Goal: Information Seeking & Learning: Learn about a topic

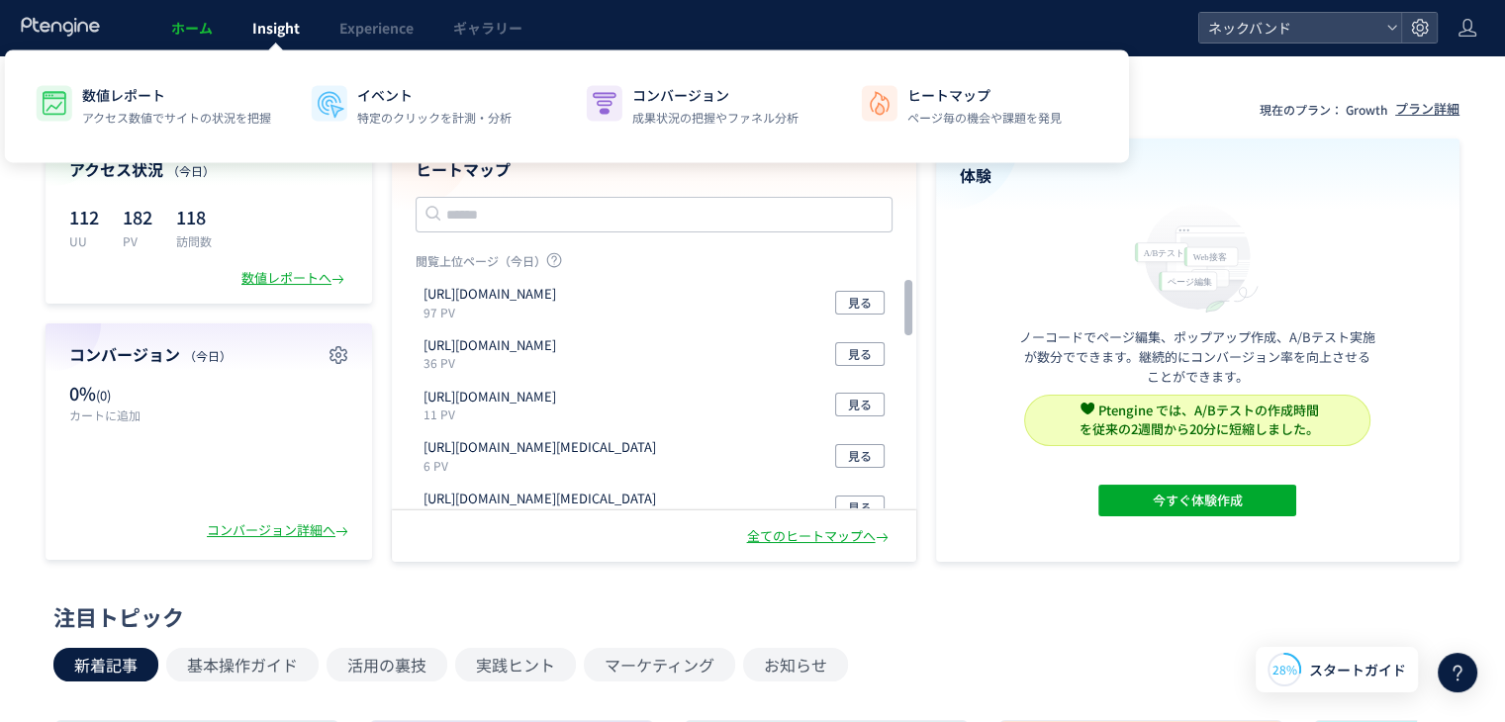
click at [285, 36] on span "Insight" at bounding box center [275, 28] width 47 height 20
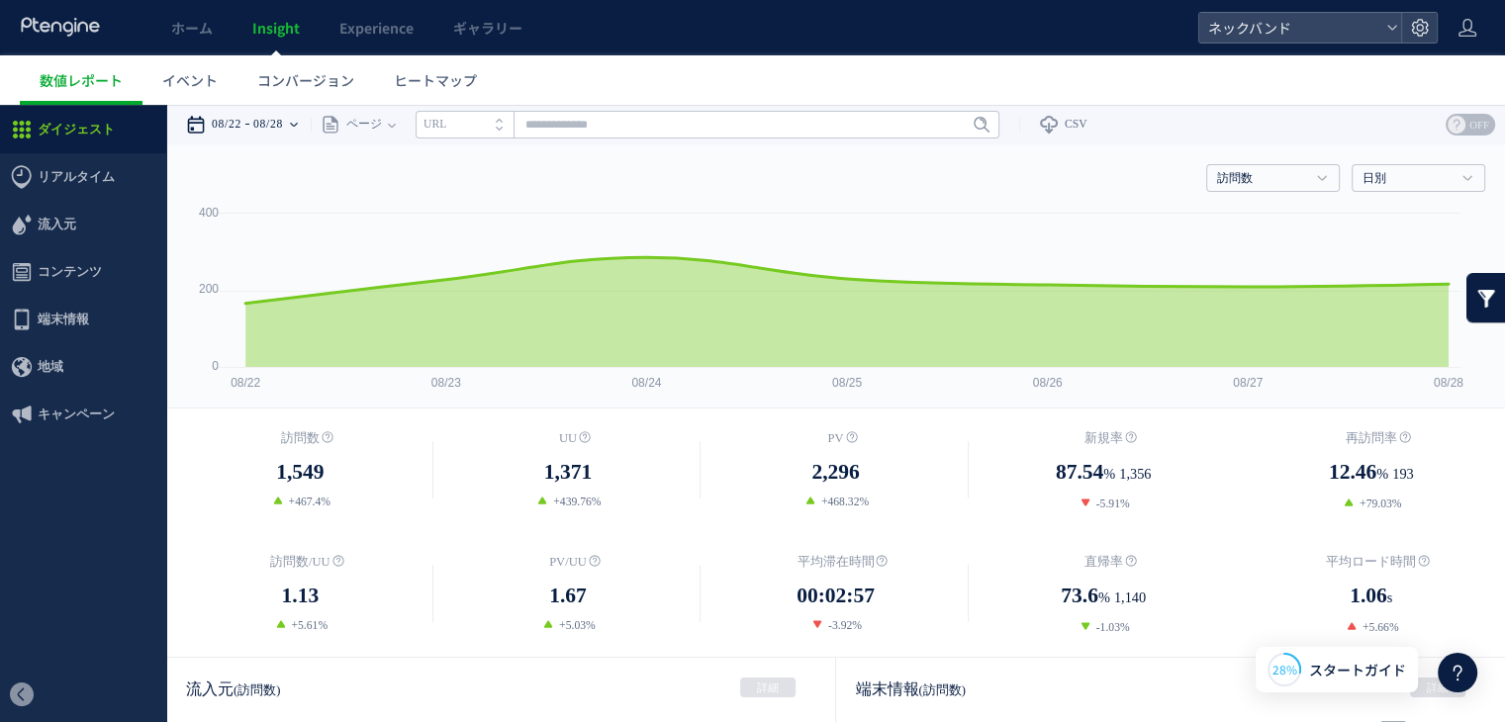
click at [268, 124] on time "08/28" at bounding box center [268, 125] width 30 height 40
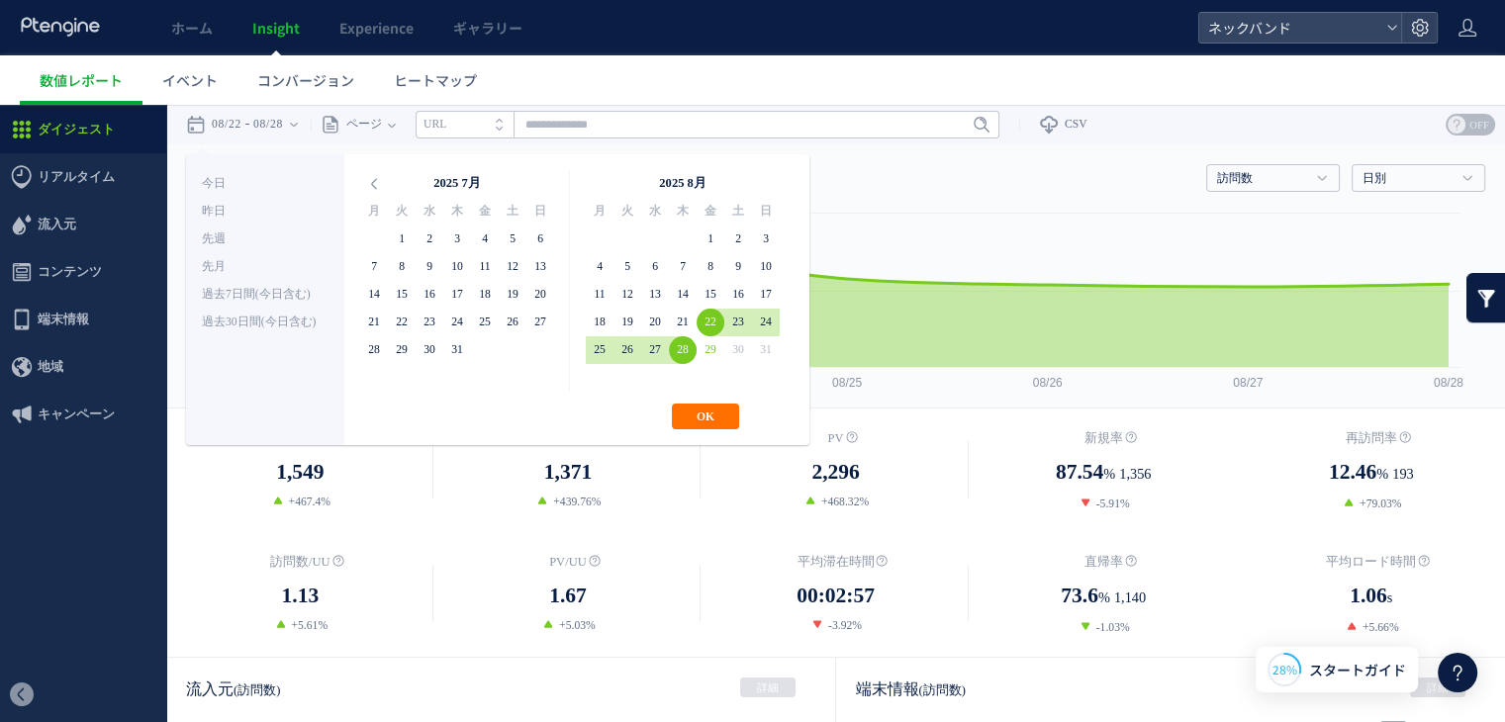
click at [532, 62] on ul "数値レポート イベント コンバージョン ヒートマップ" at bounding box center [762, 79] width 1485 height 49
click at [86, 265] on span "コンテンツ" at bounding box center [70, 271] width 64 height 47
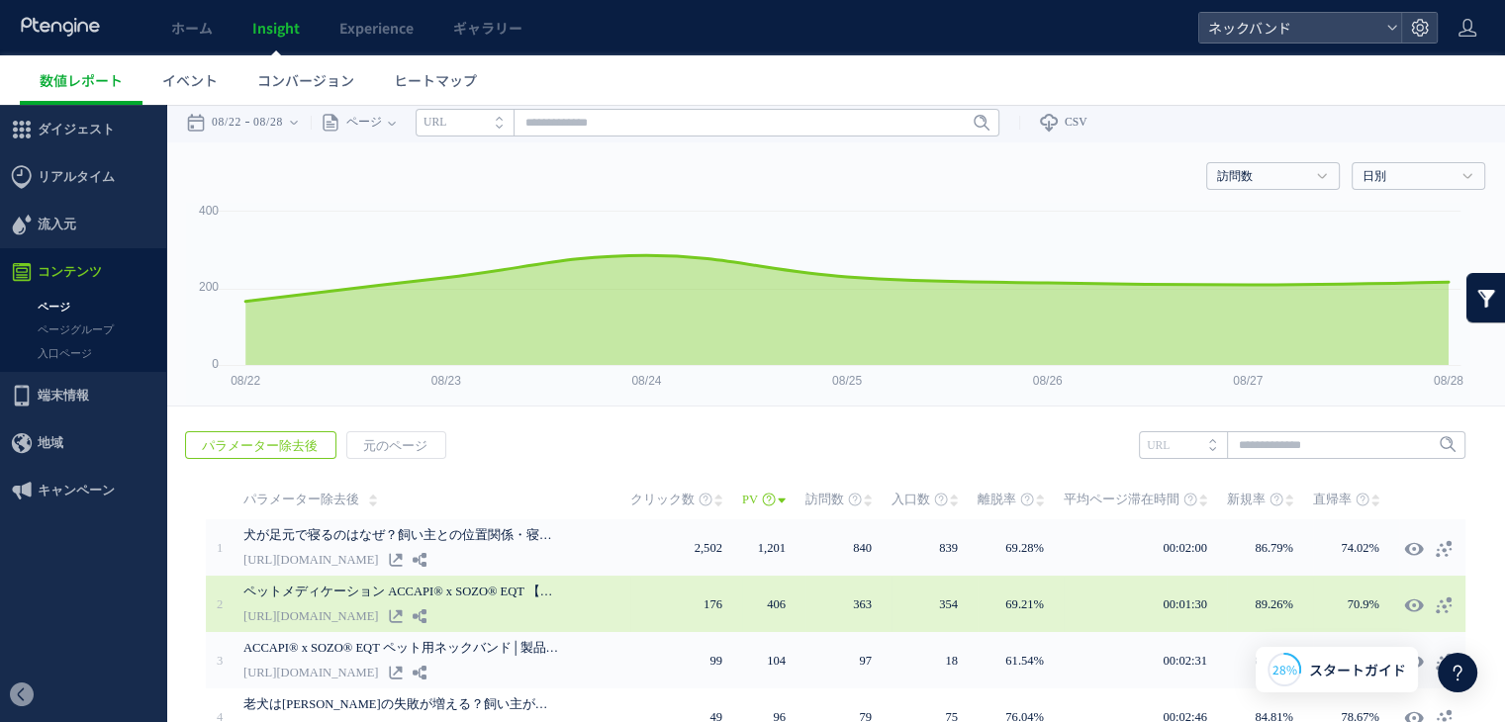
scroll to position [99, 0]
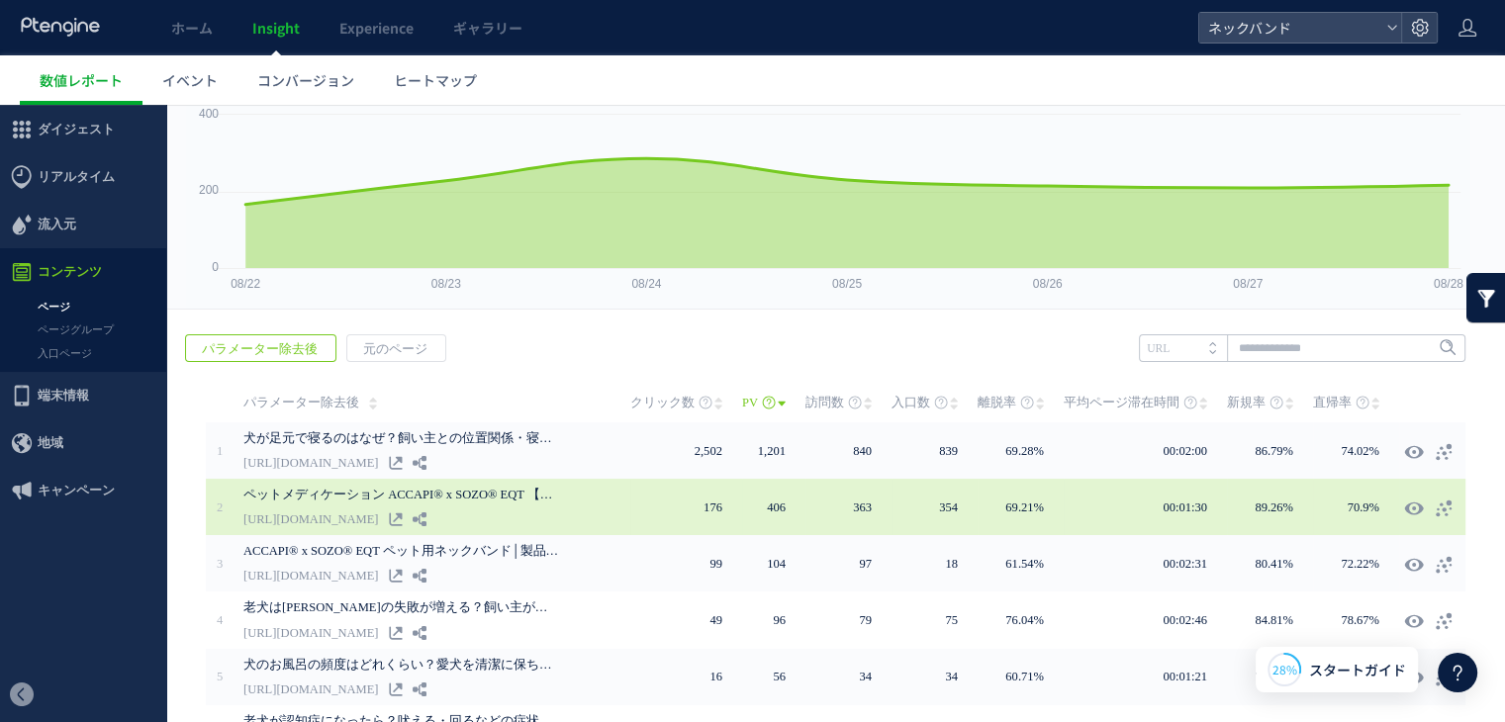
click at [478, 507] on div "ペットメディケーション ACCAPI® x SOZO® EQT 【公式】 [URL][DOMAIN_NAME]" at bounding box center [436, 507] width 387 height 56
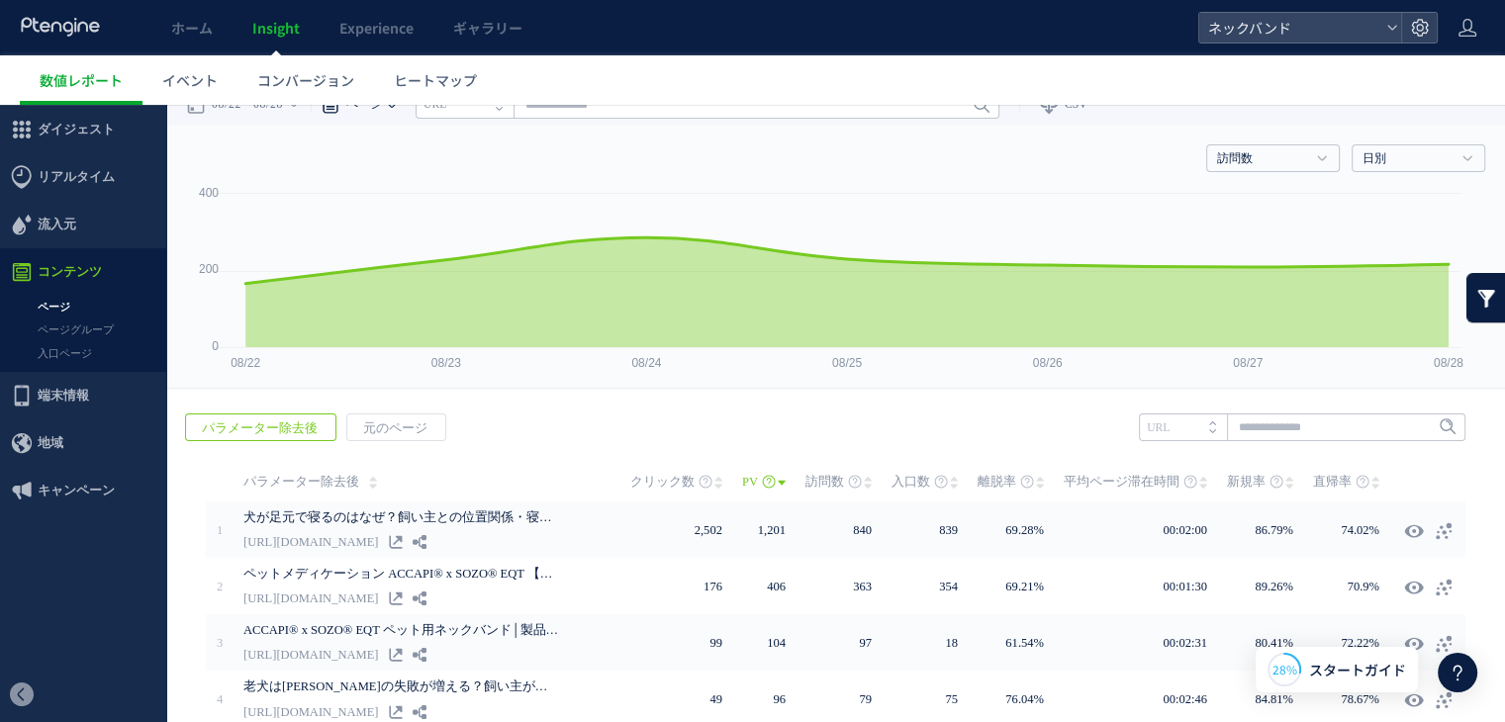
scroll to position [0, 0]
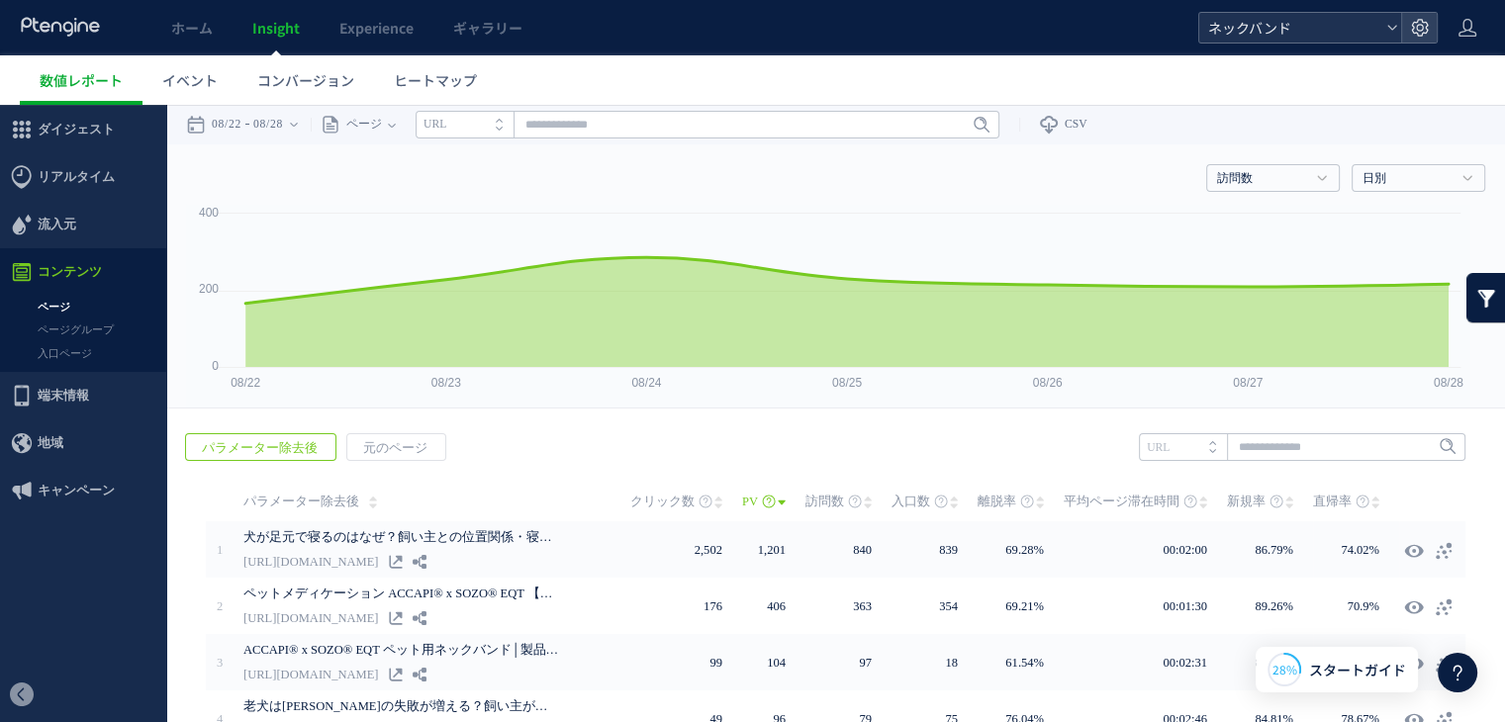
click at [1314, 28] on span "ネックバンド" at bounding box center [1290, 28] width 176 height 30
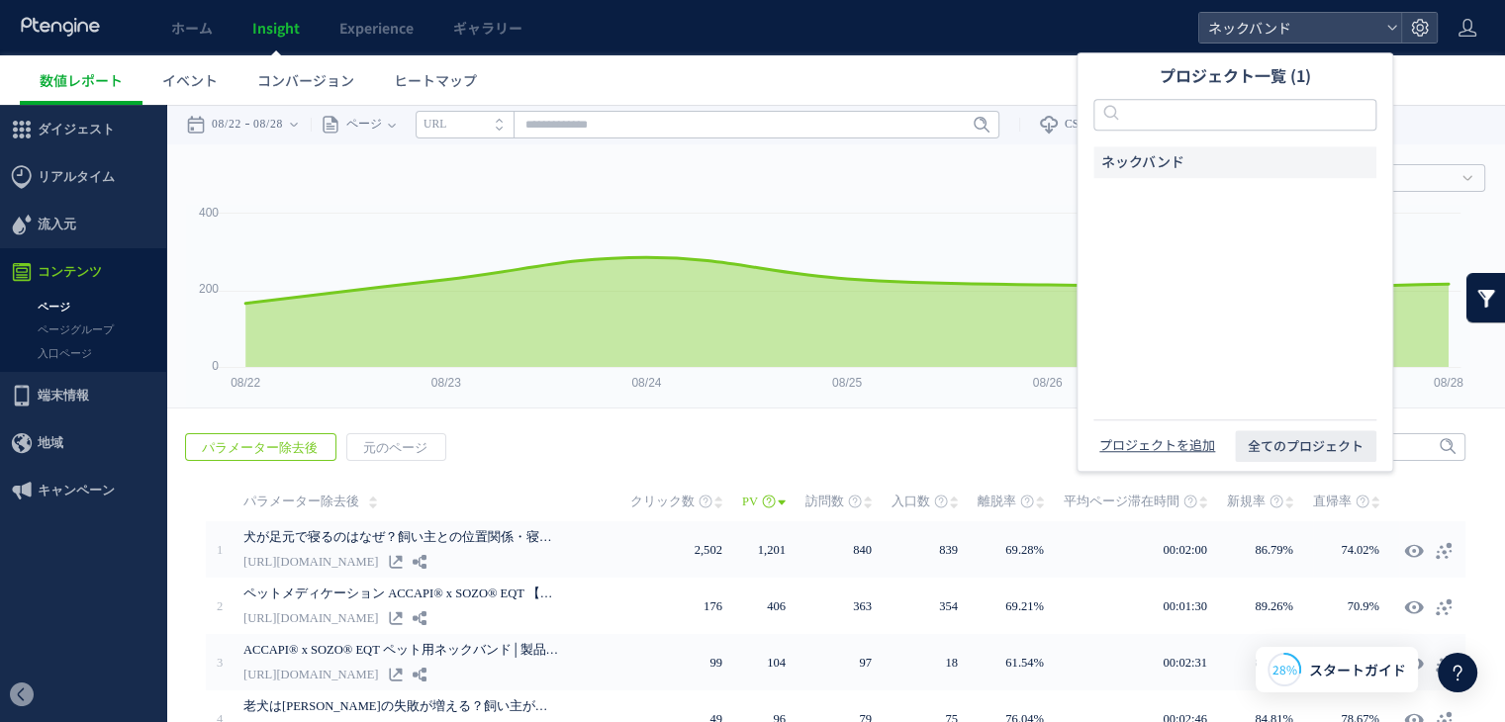
click at [999, 34] on li "ネックバンド" at bounding box center [707, 20] width 584 height 28
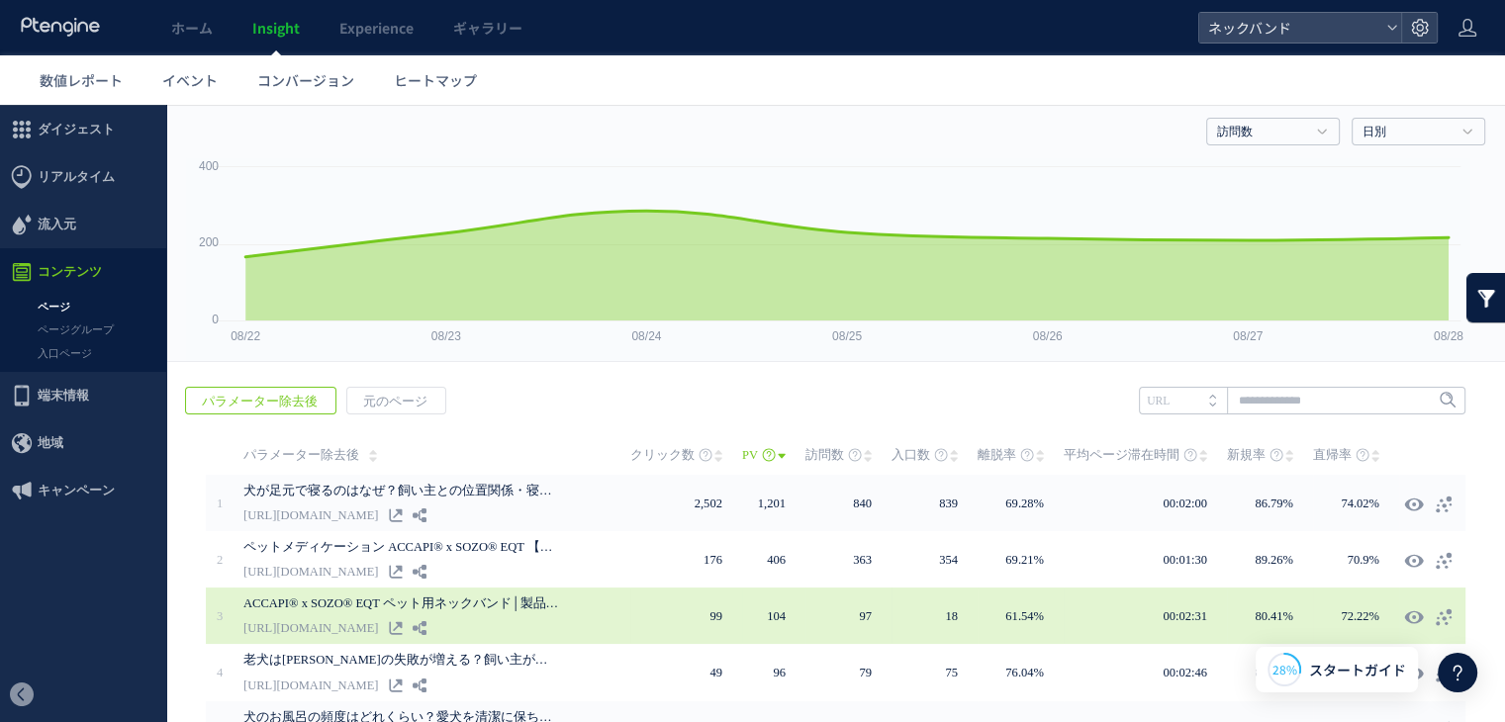
scroll to position [198, 0]
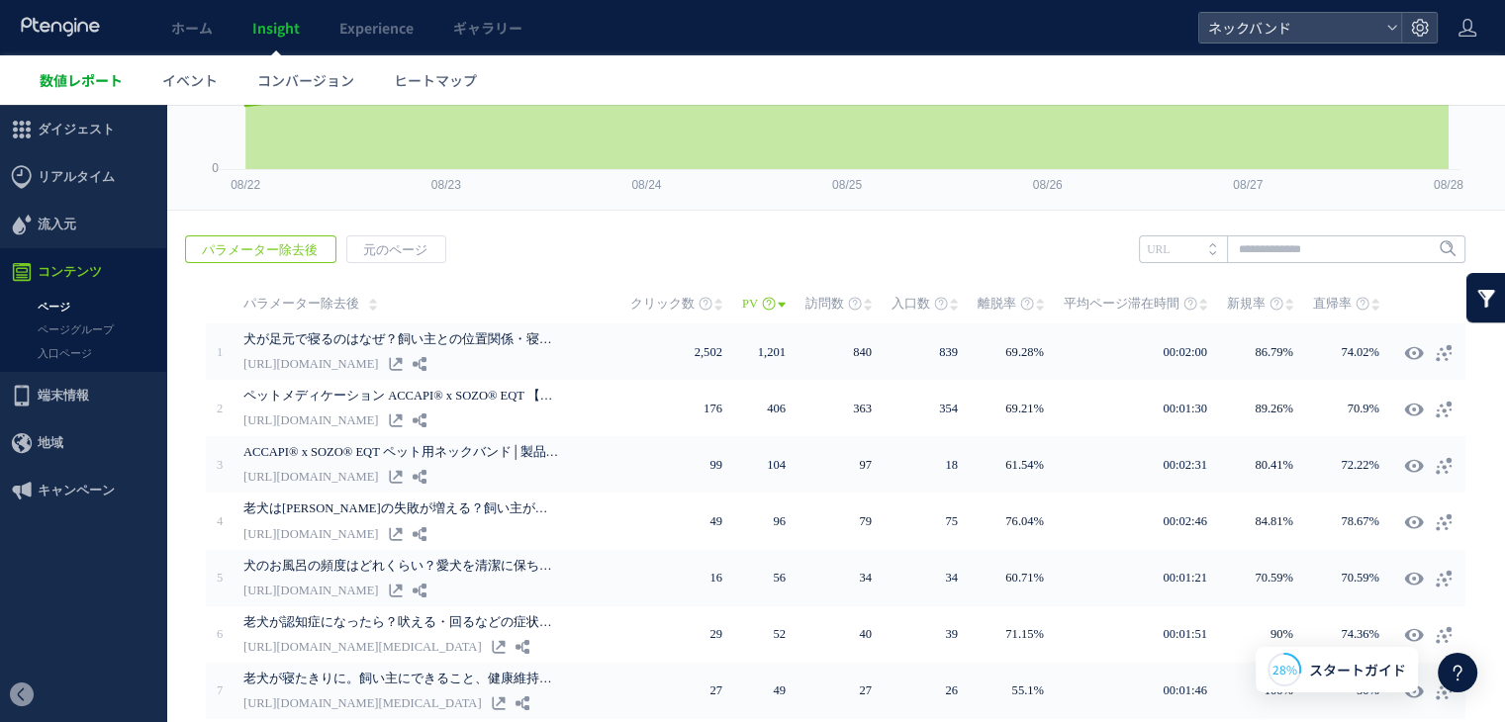
click at [67, 84] on span "数値レポート" at bounding box center [81, 80] width 83 height 20
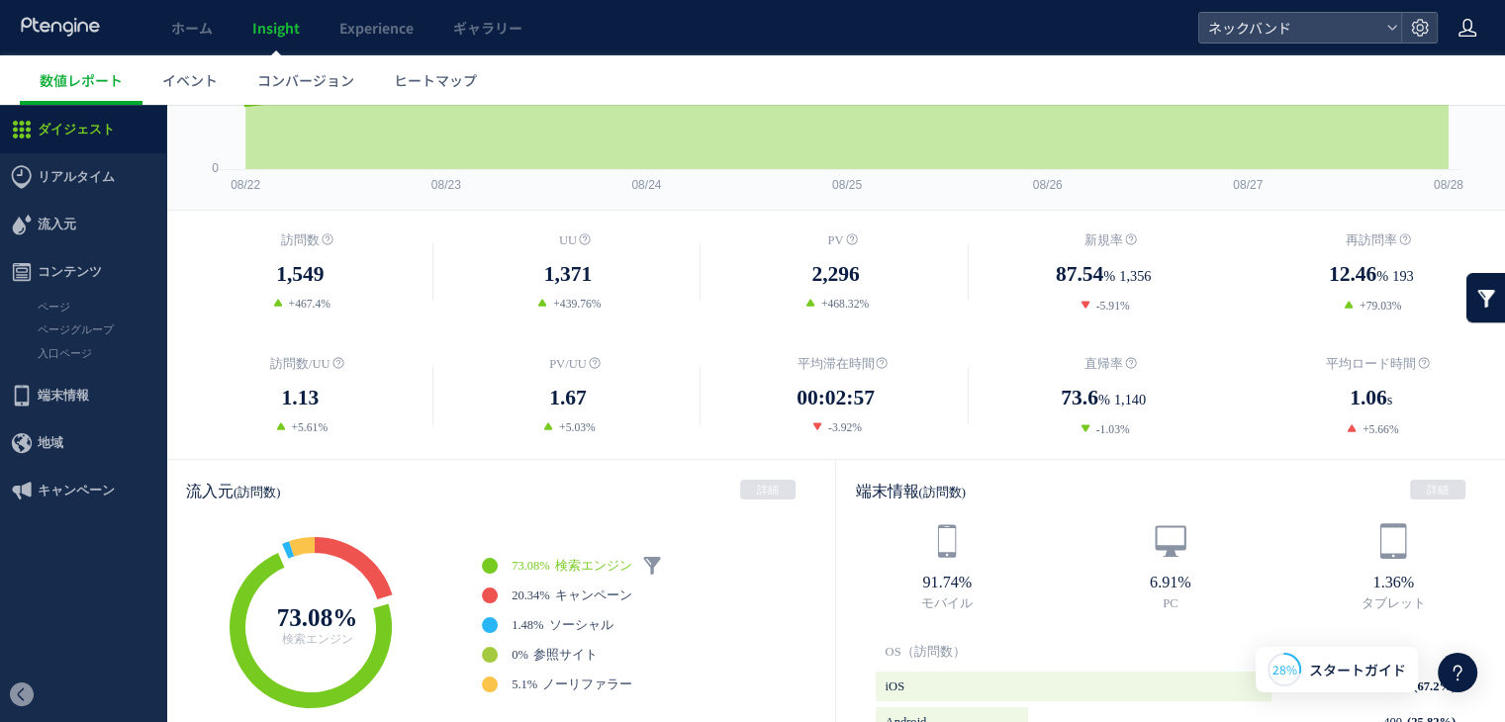
click at [1466, 35] on icon at bounding box center [1467, 28] width 20 height 20
click at [316, 80] on span "コンバージョン" at bounding box center [305, 80] width 97 height 20
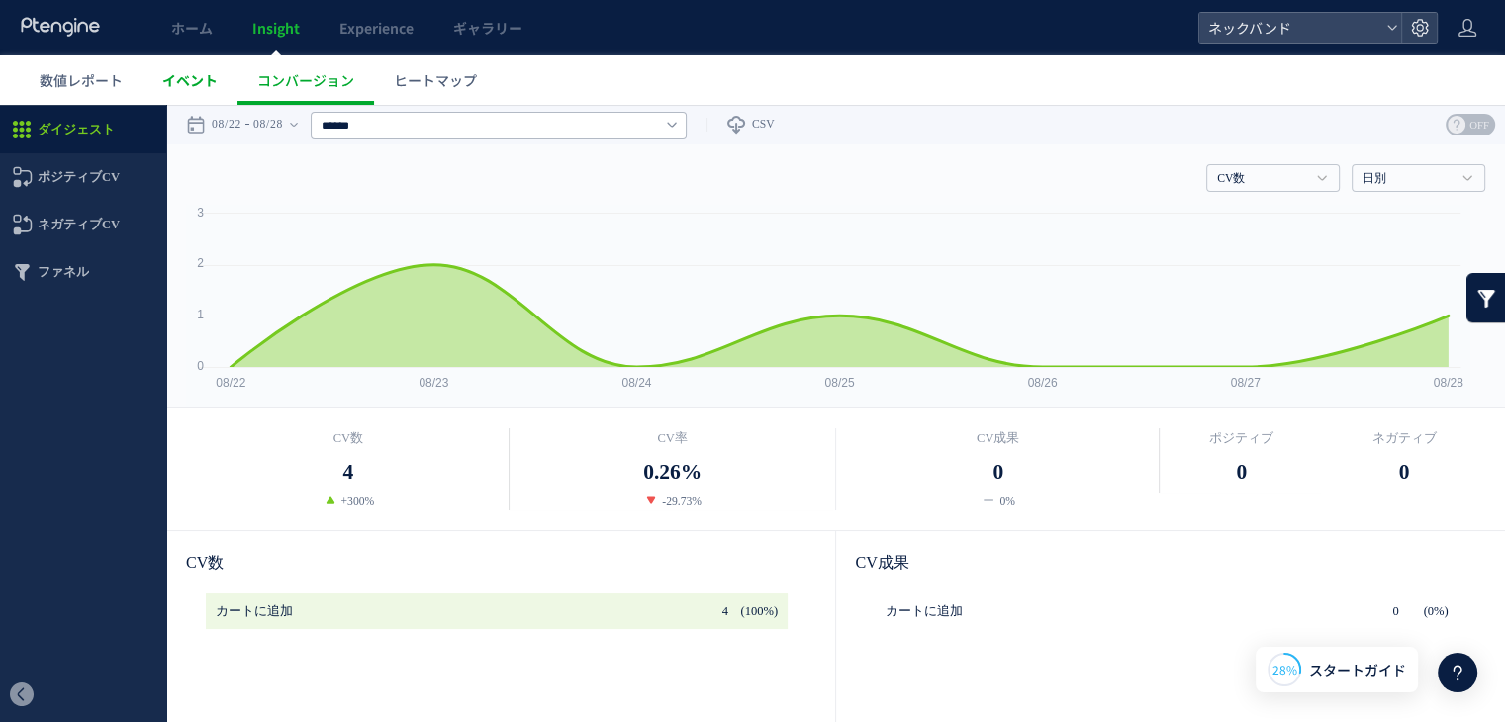
click at [189, 89] on span "イベント" at bounding box center [189, 80] width 55 height 20
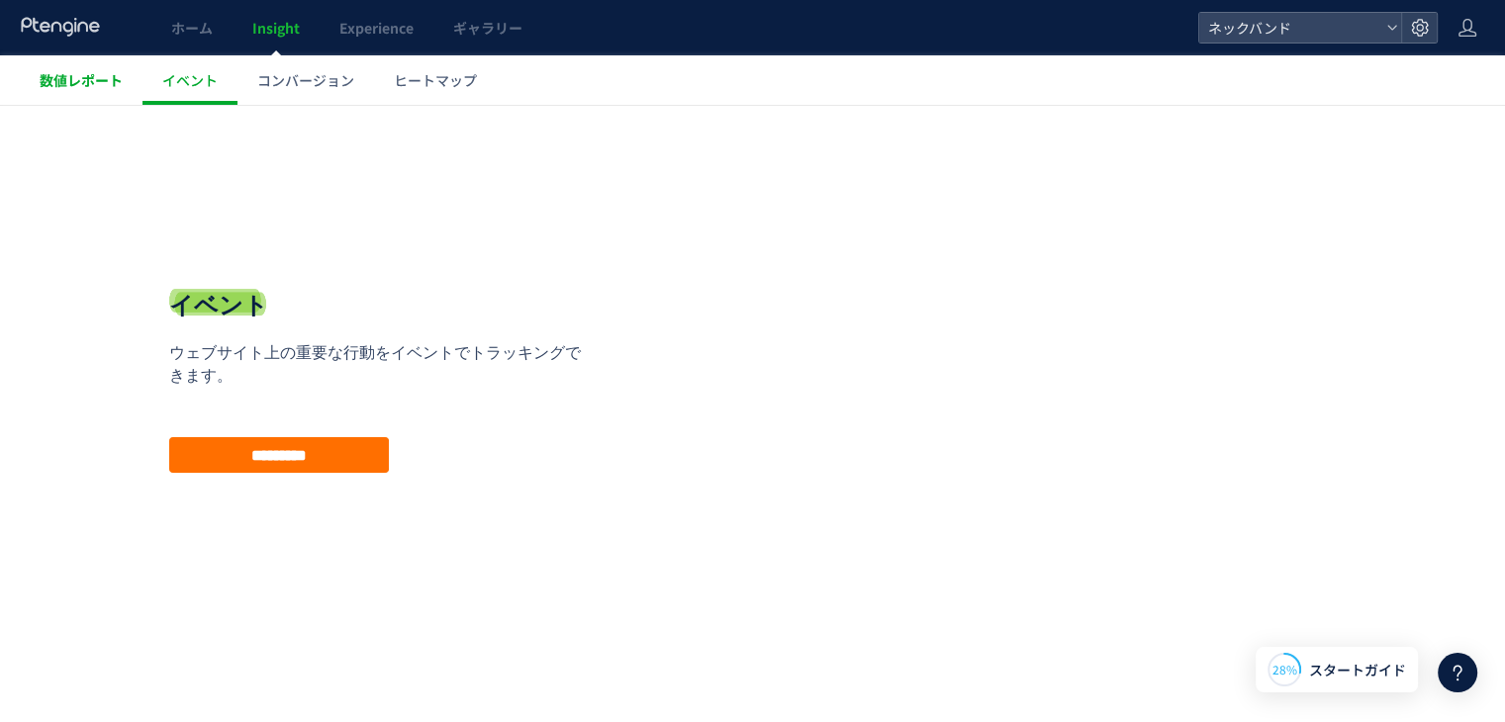
click at [95, 70] on span "数値レポート" at bounding box center [81, 80] width 83 height 20
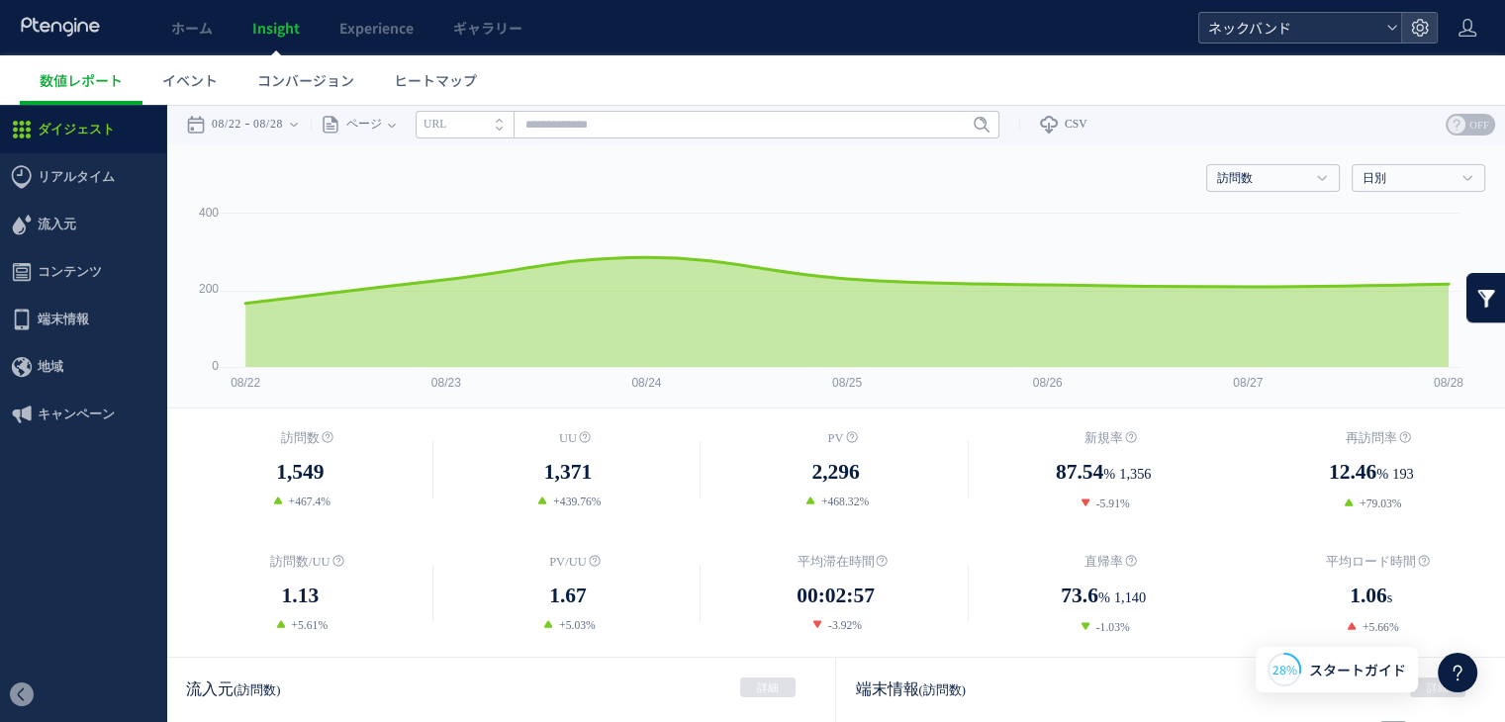
click at [1289, 32] on span "ネックバンド" at bounding box center [1290, 28] width 176 height 30
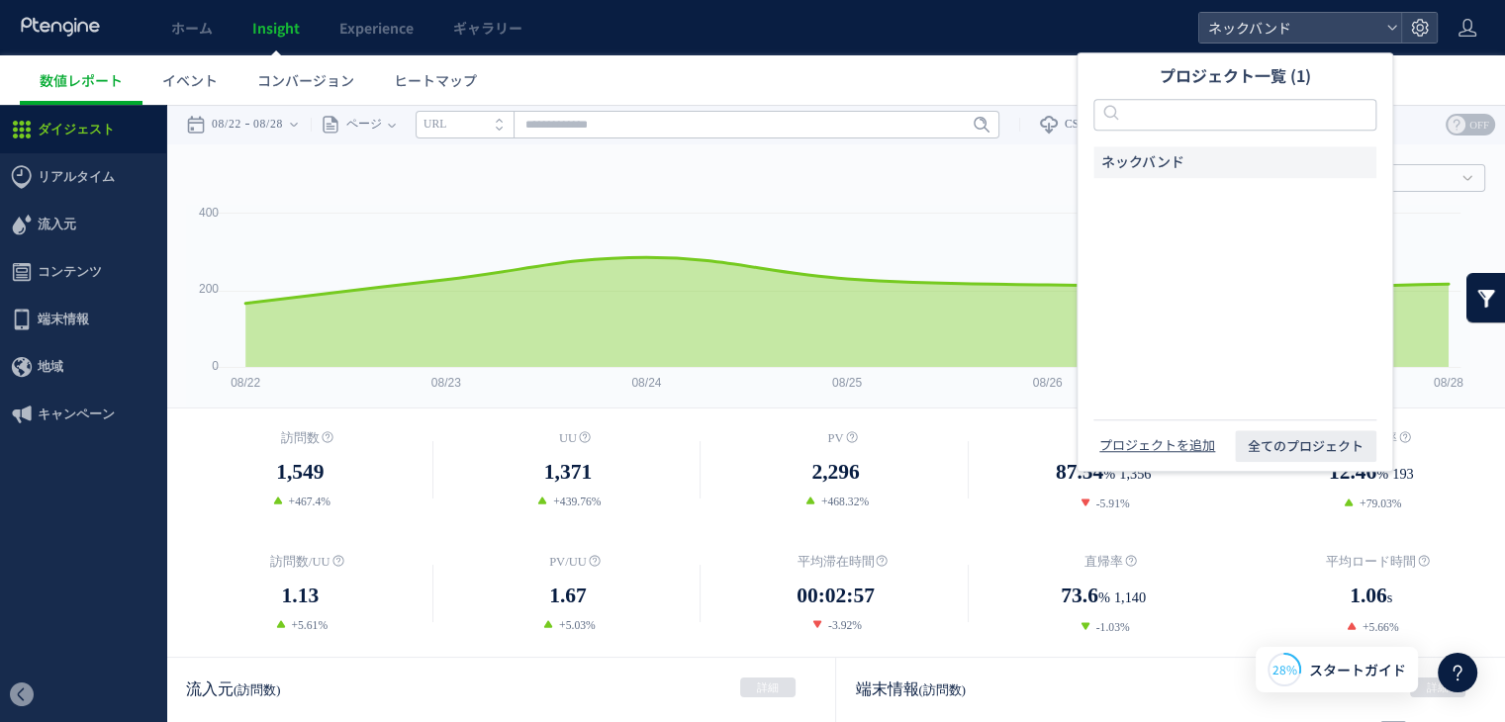
click at [999, 34] on li "ネックバンド" at bounding box center [707, 20] width 584 height 28
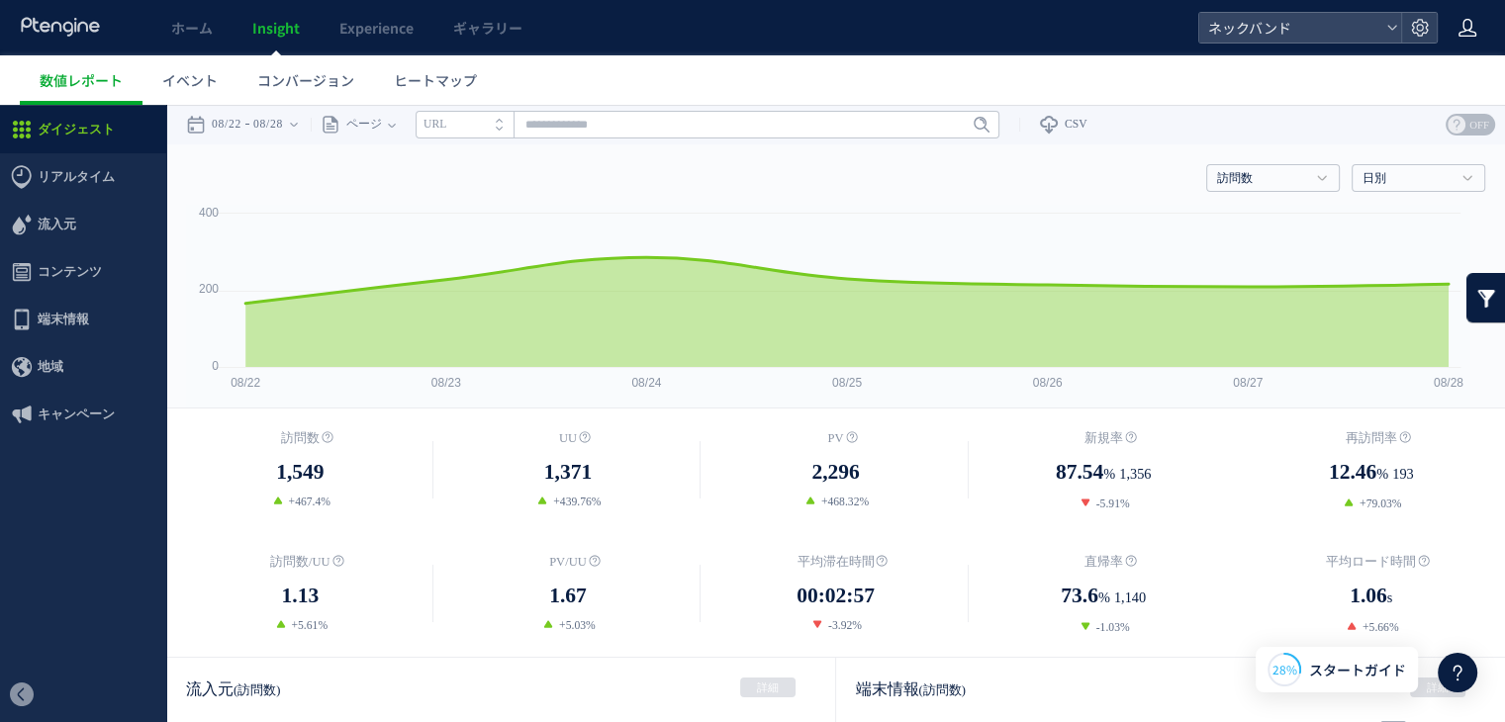
drag, startPoint x: 1468, startPoint y: 41, endPoint x: 1468, endPoint y: 29, distance: 11.9
click at [1468, 44] on div at bounding box center [1467, 27] width 20 height 55
click at [889, 83] on ul "数値レポート イベント コンバージョン ヒートマップ" at bounding box center [762, 79] width 1485 height 49
click at [1306, 35] on span "ネックバンド" at bounding box center [1290, 28] width 176 height 30
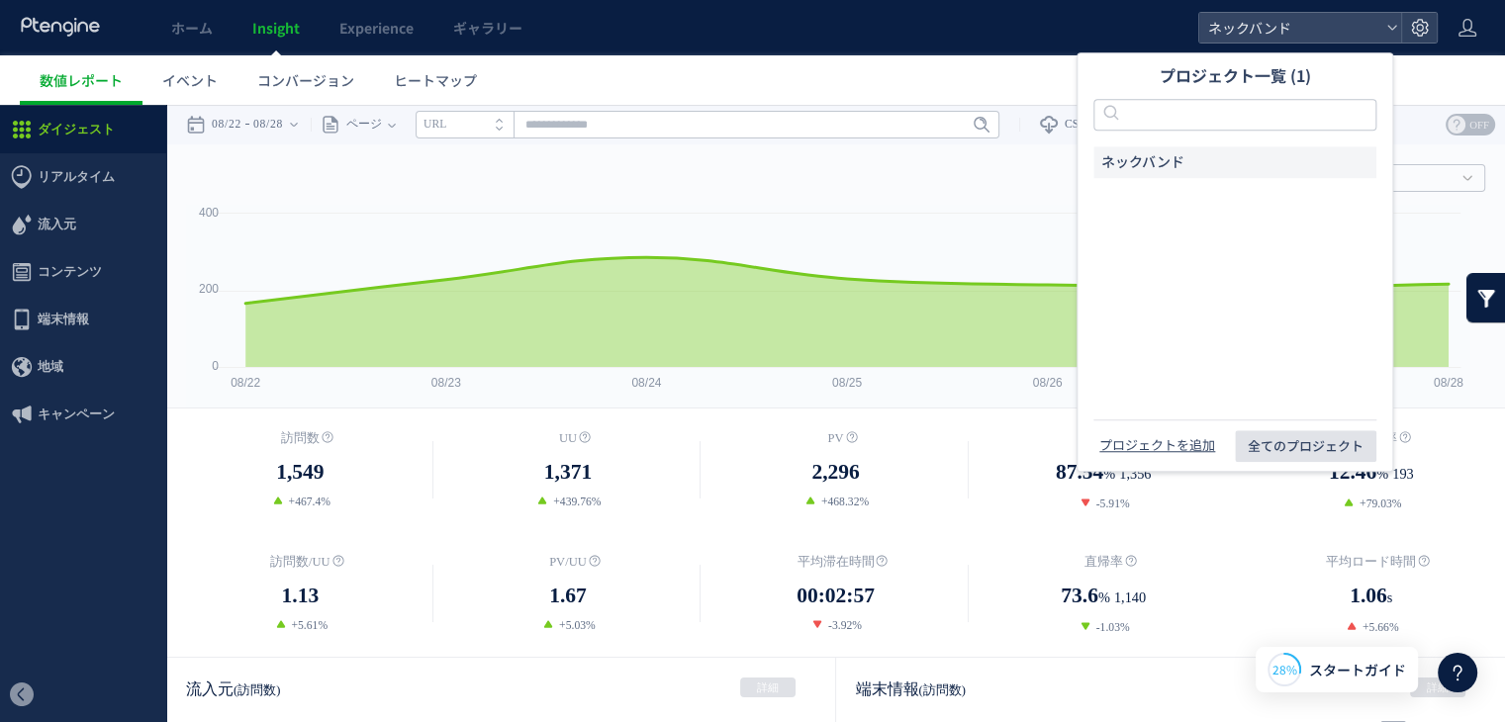
click at [1292, 435] on span "全てのプロジェクト" at bounding box center [1305, 446] width 116 height 32
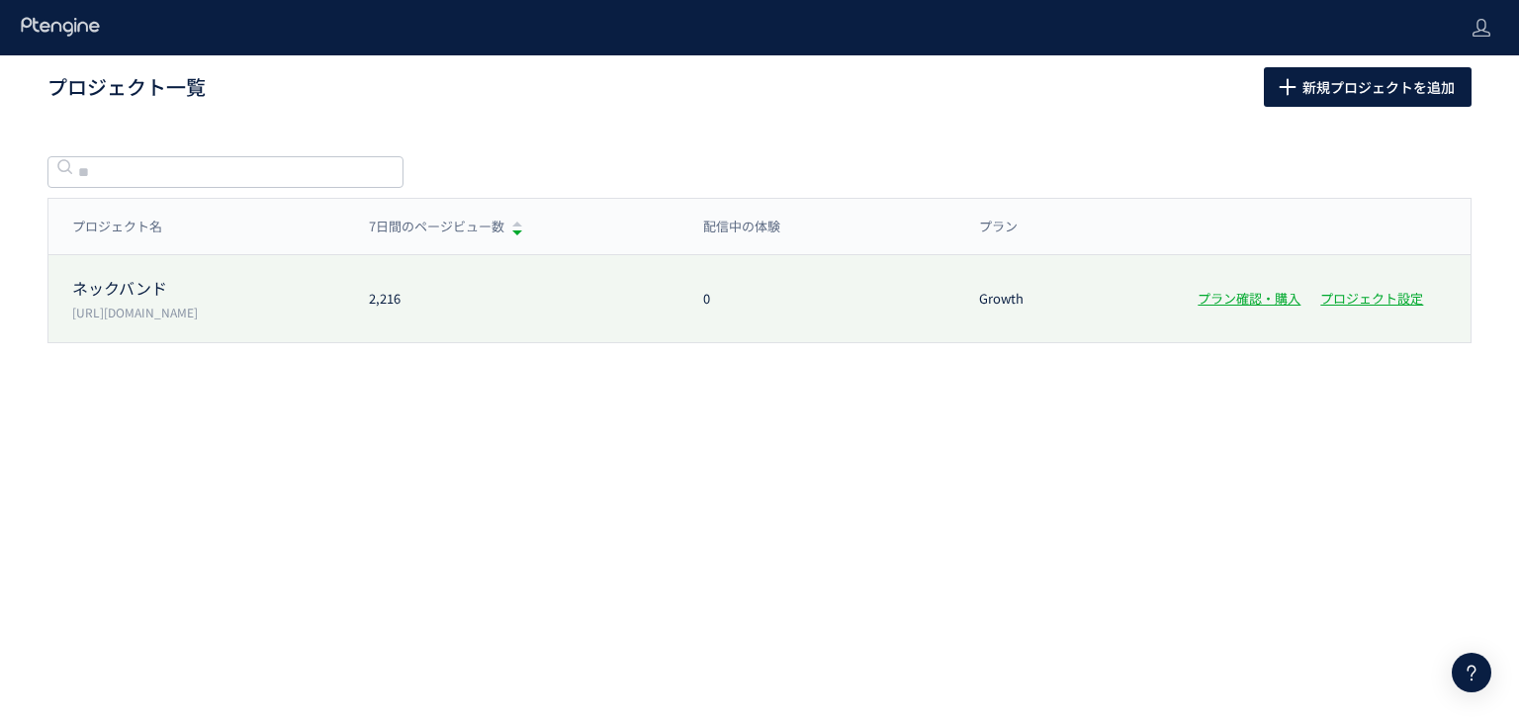
click at [419, 320] on div "ネックバンド [URL][DOMAIN_NAME] 2,216 0 Growth プラン確認・購入 プロジェクト設定" at bounding box center [759, 298] width 1422 height 87
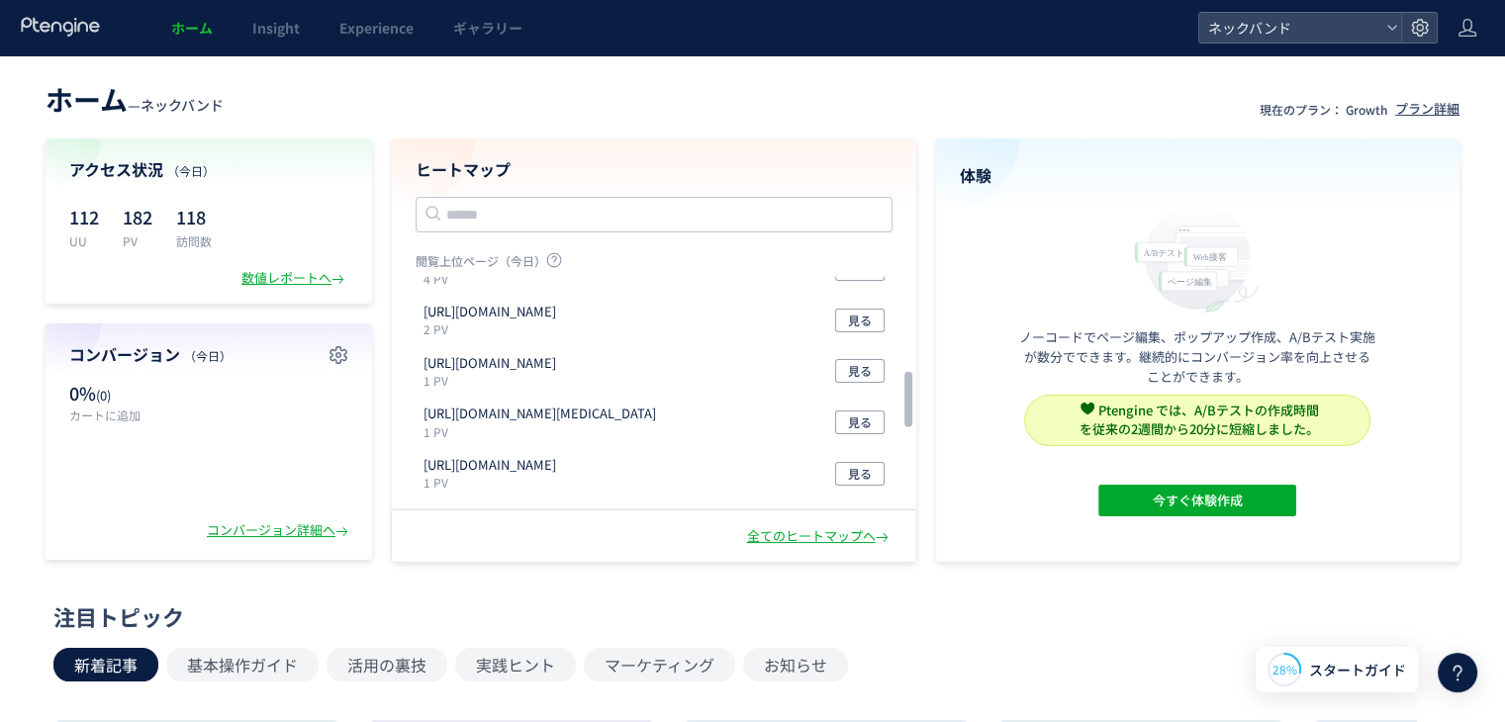
scroll to position [396, 0]
click at [281, 270] on div "数値レポートへ" at bounding box center [294, 278] width 107 height 19
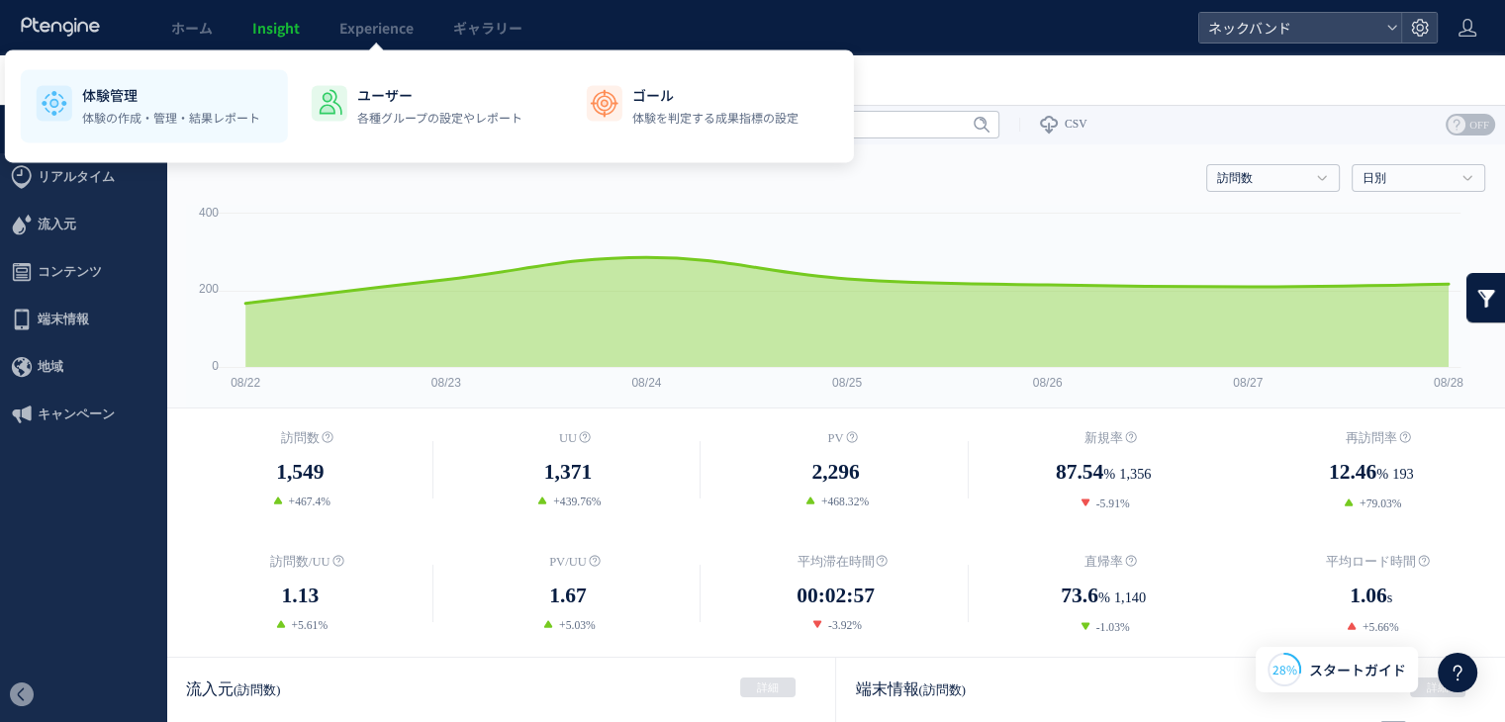
click at [142, 116] on p "体験の作成・管理・結果レポート" at bounding box center [171, 118] width 178 height 18
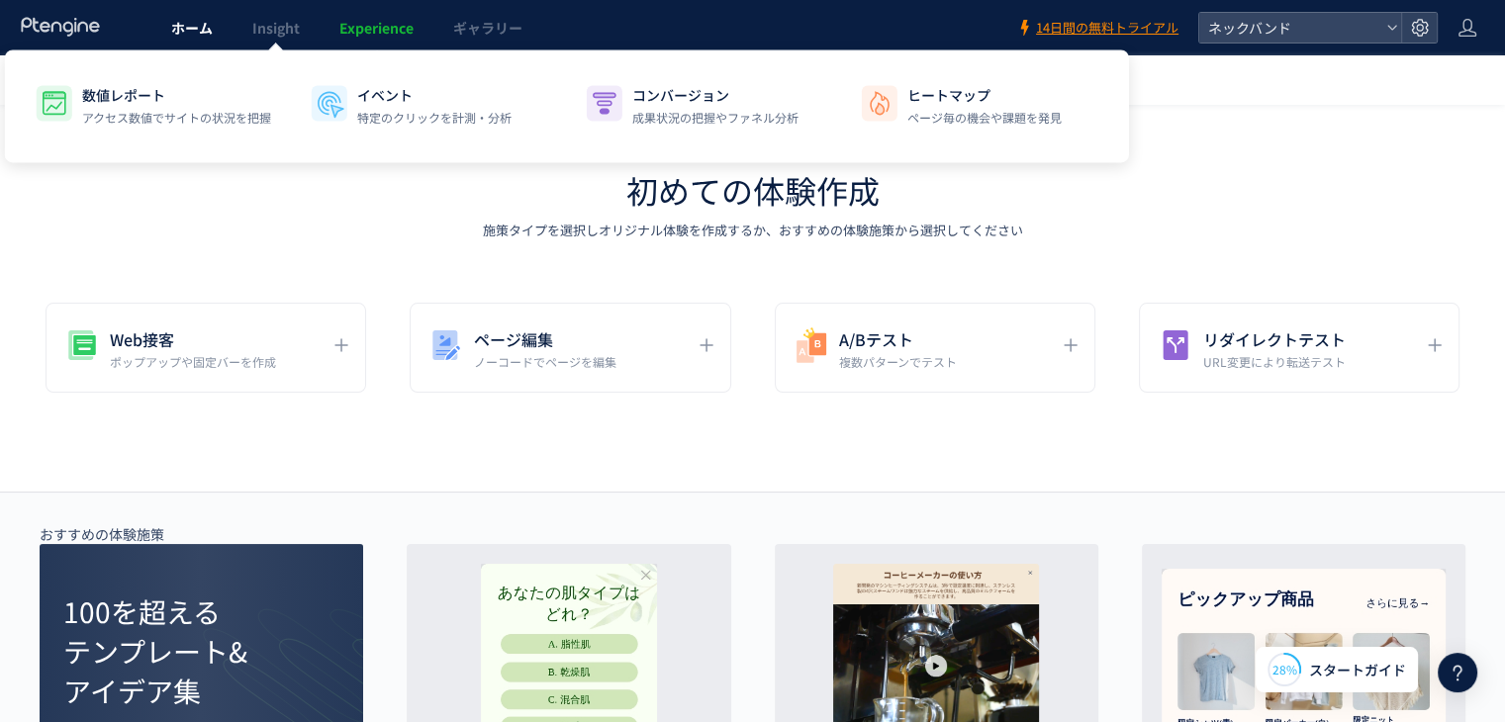
click at [205, 24] on span "ホーム" at bounding box center [192, 28] width 42 height 20
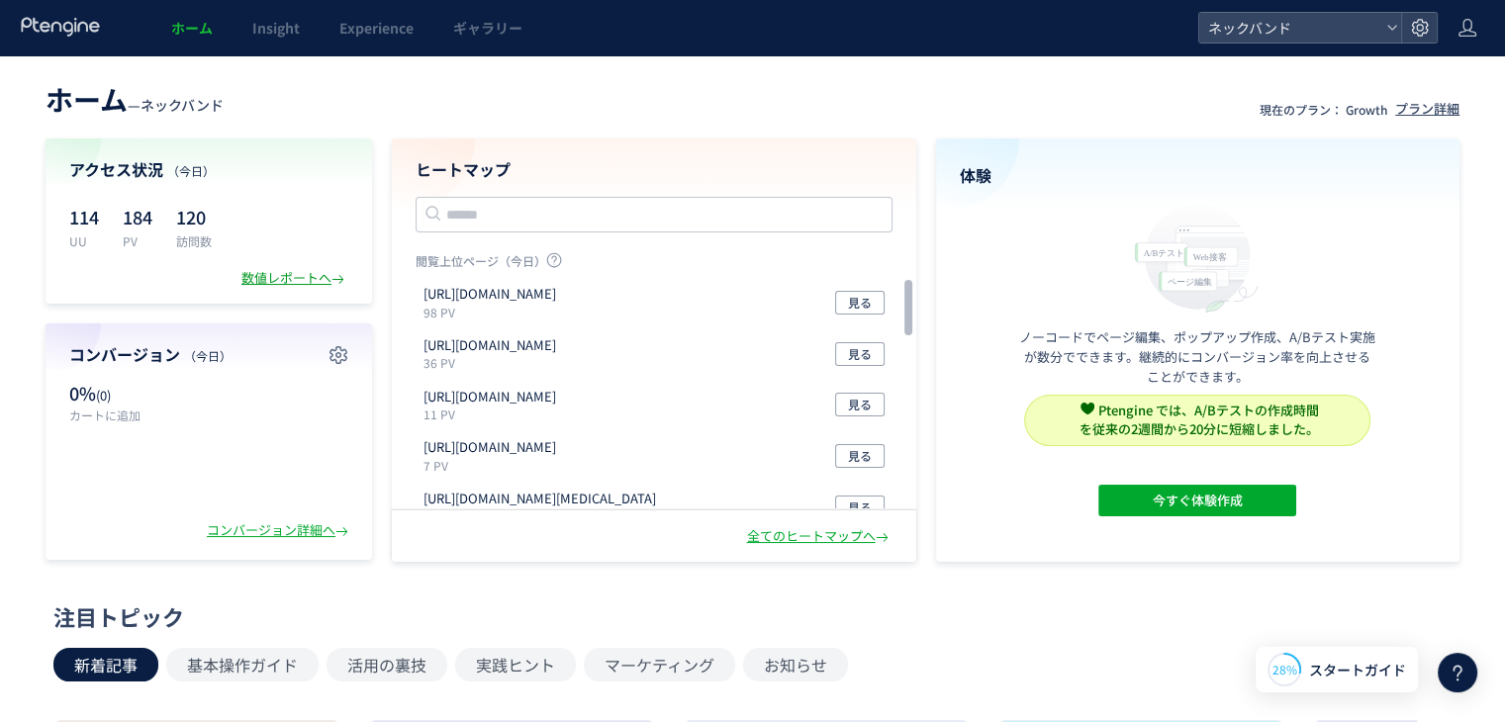
click at [281, 282] on div "数値レポートへ" at bounding box center [294, 278] width 107 height 19
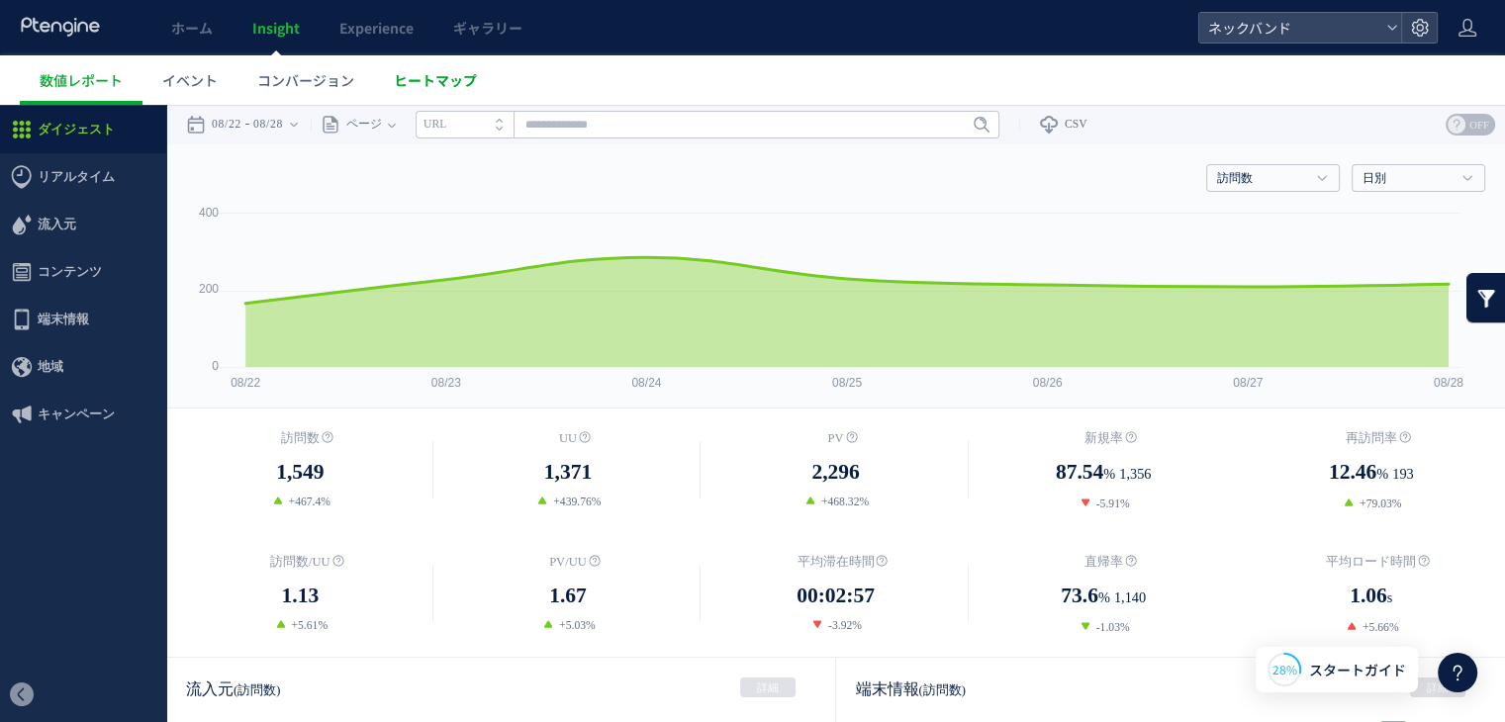
click at [420, 87] on span "ヒートマップ" at bounding box center [435, 80] width 83 height 20
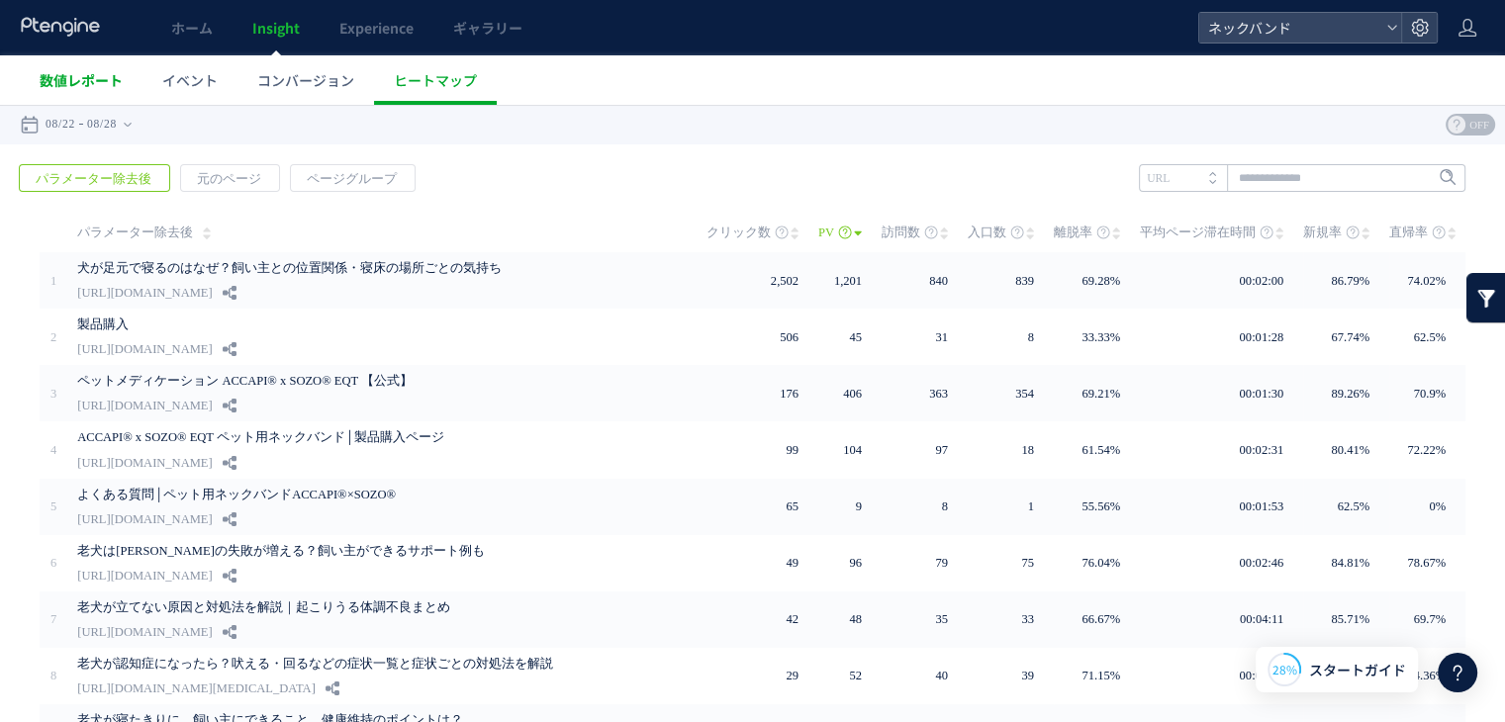
click at [76, 75] on span "数値レポート" at bounding box center [81, 80] width 83 height 20
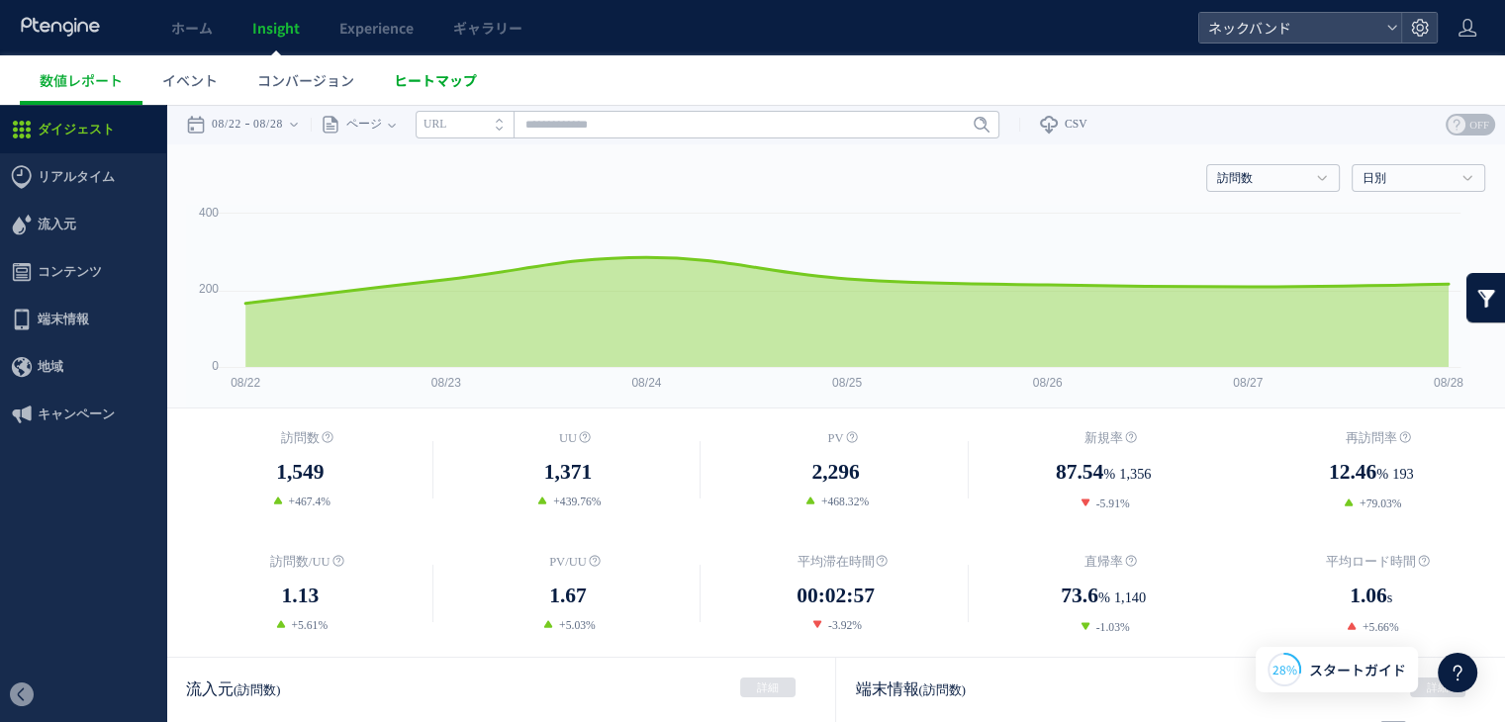
click at [404, 74] on span "ヒートマップ" at bounding box center [435, 80] width 83 height 20
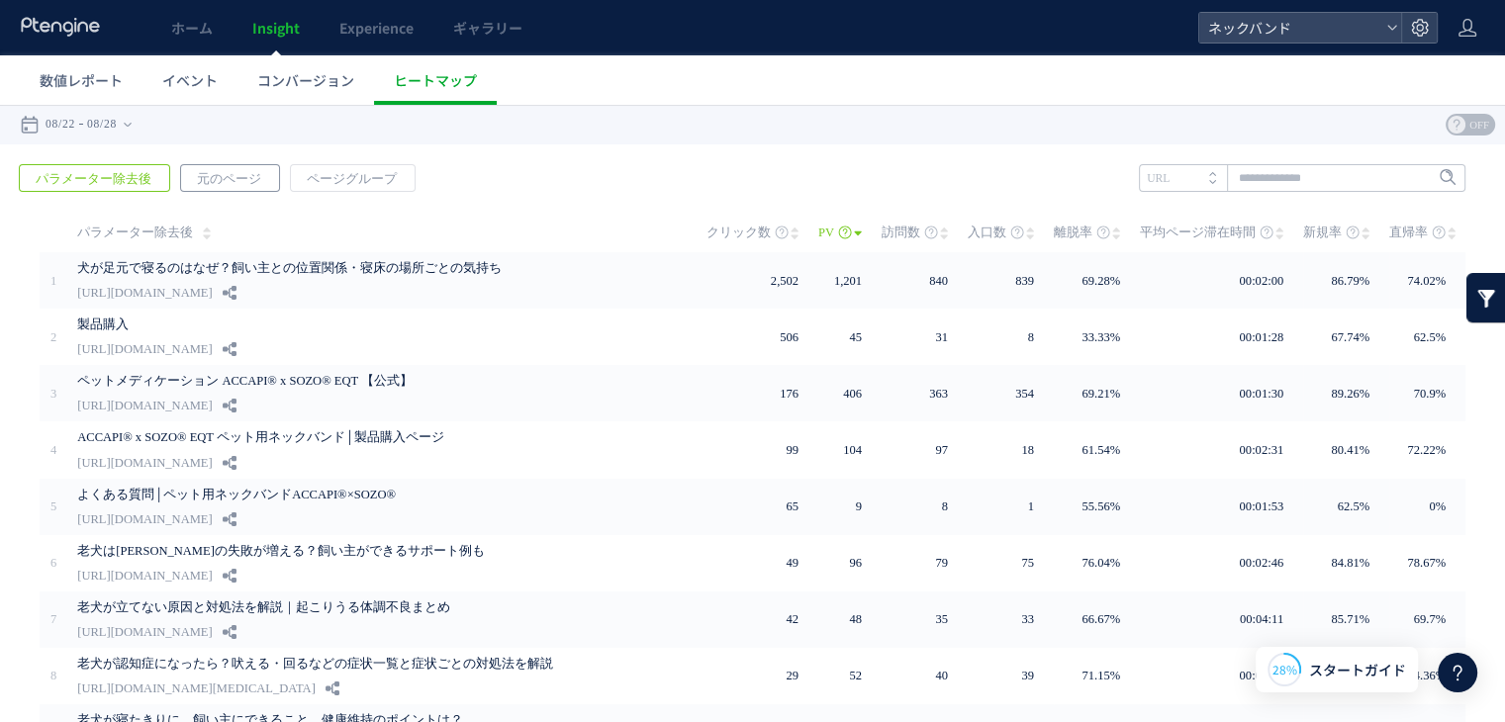
click at [214, 177] on span "元のページ" at bounding box center [229, 179] width 96 height 28
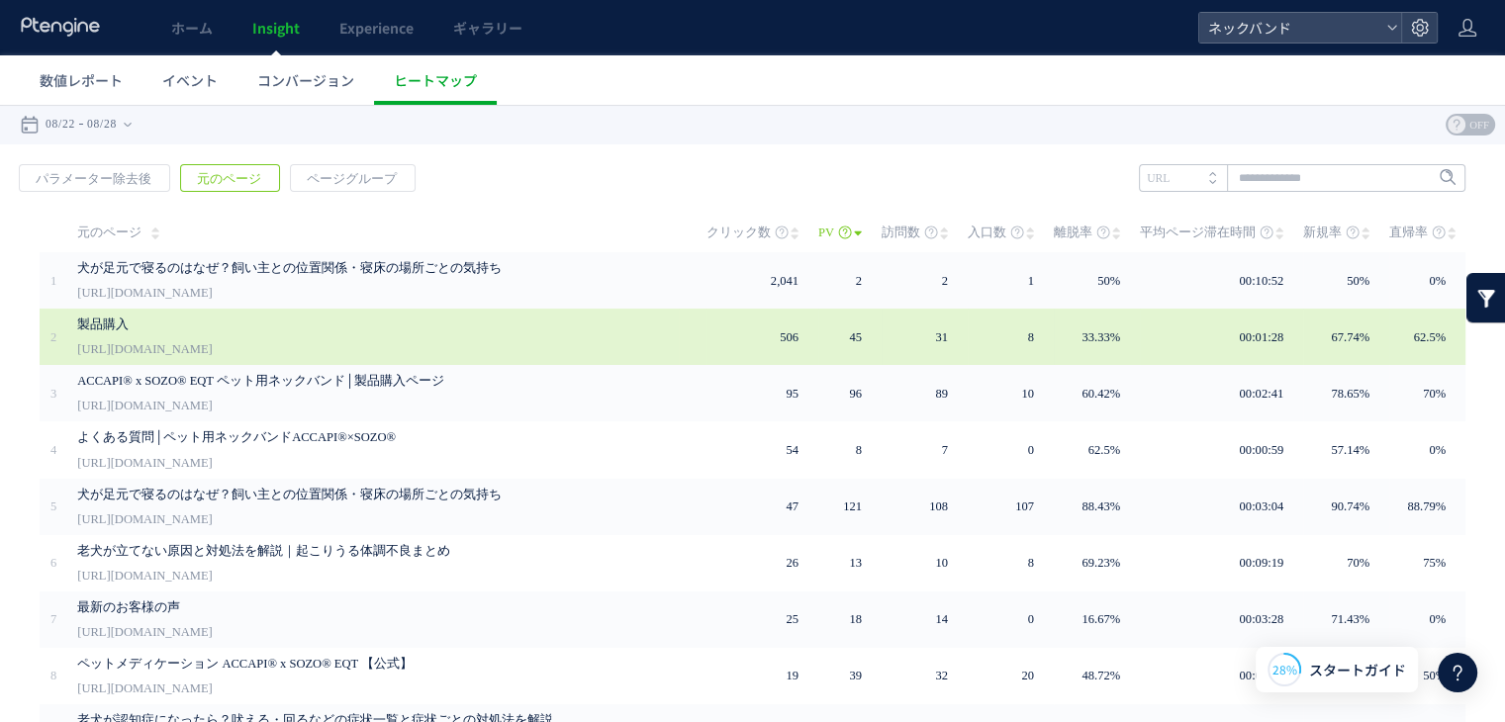
click at [201, 329] on link "製品購入" at bounding box center [369, 325] width 584 height 24
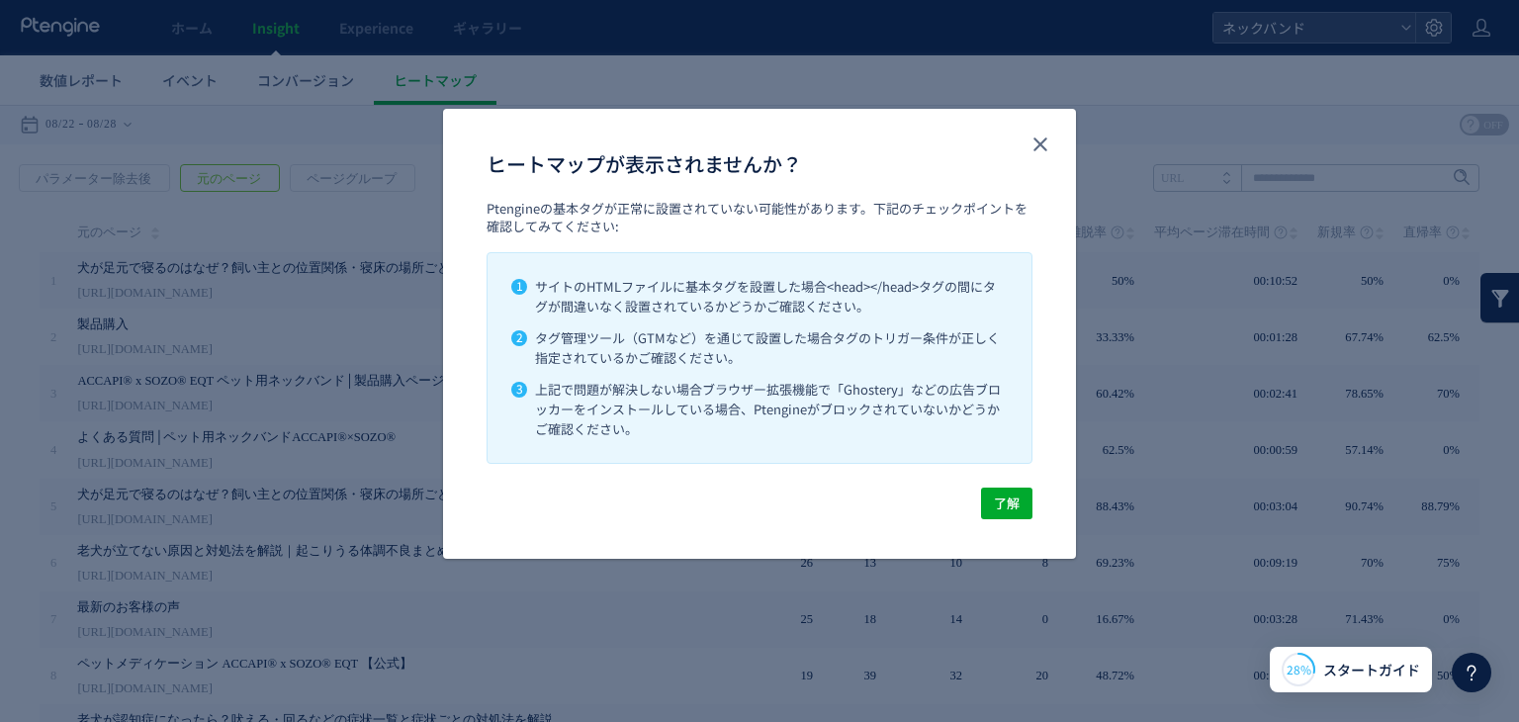
click at [1064, 142] on div "ヒートマップが表示されませんか？" at bounding box center [759, 154] width 633 height 91
click at [1041, 148] on icon "close" at bounding box center [1041, 145] width 24 height 24
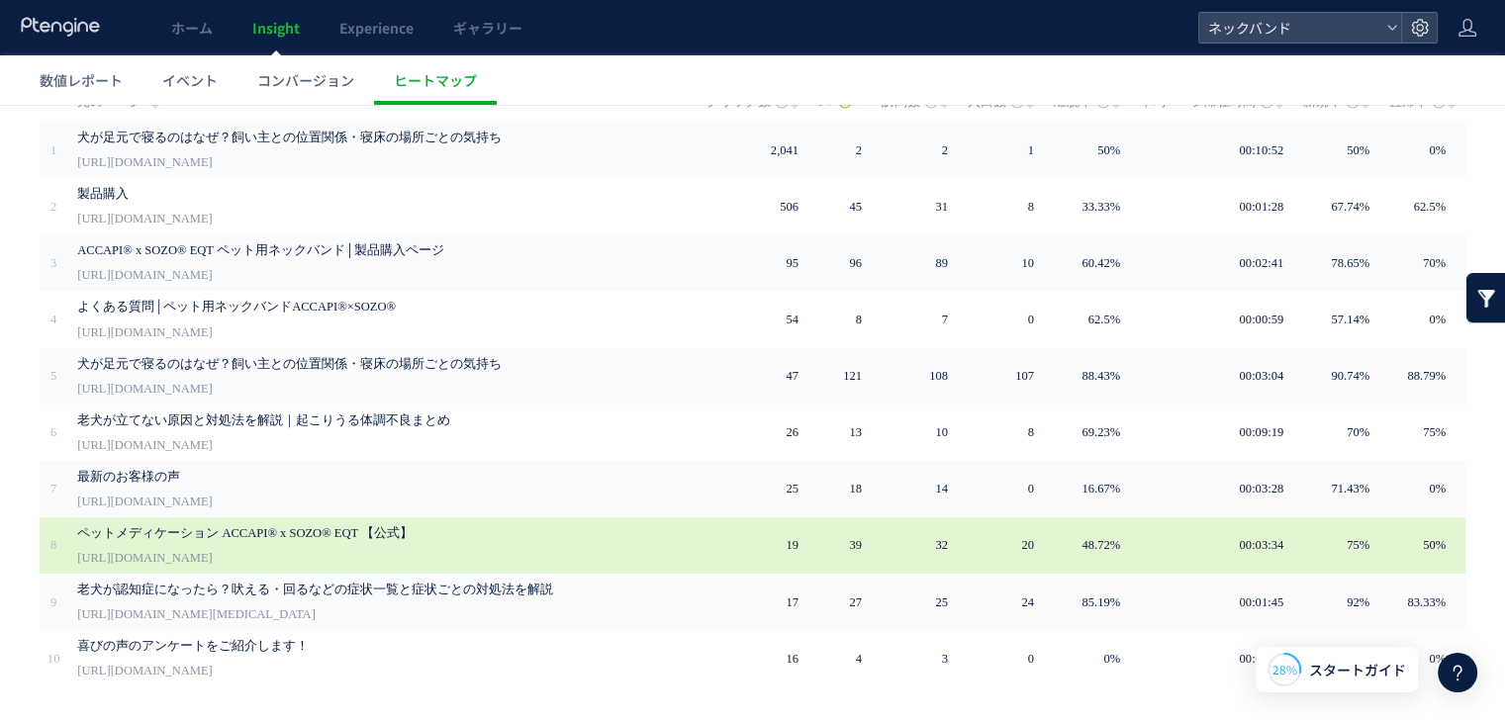
scroll to position [179, 0]
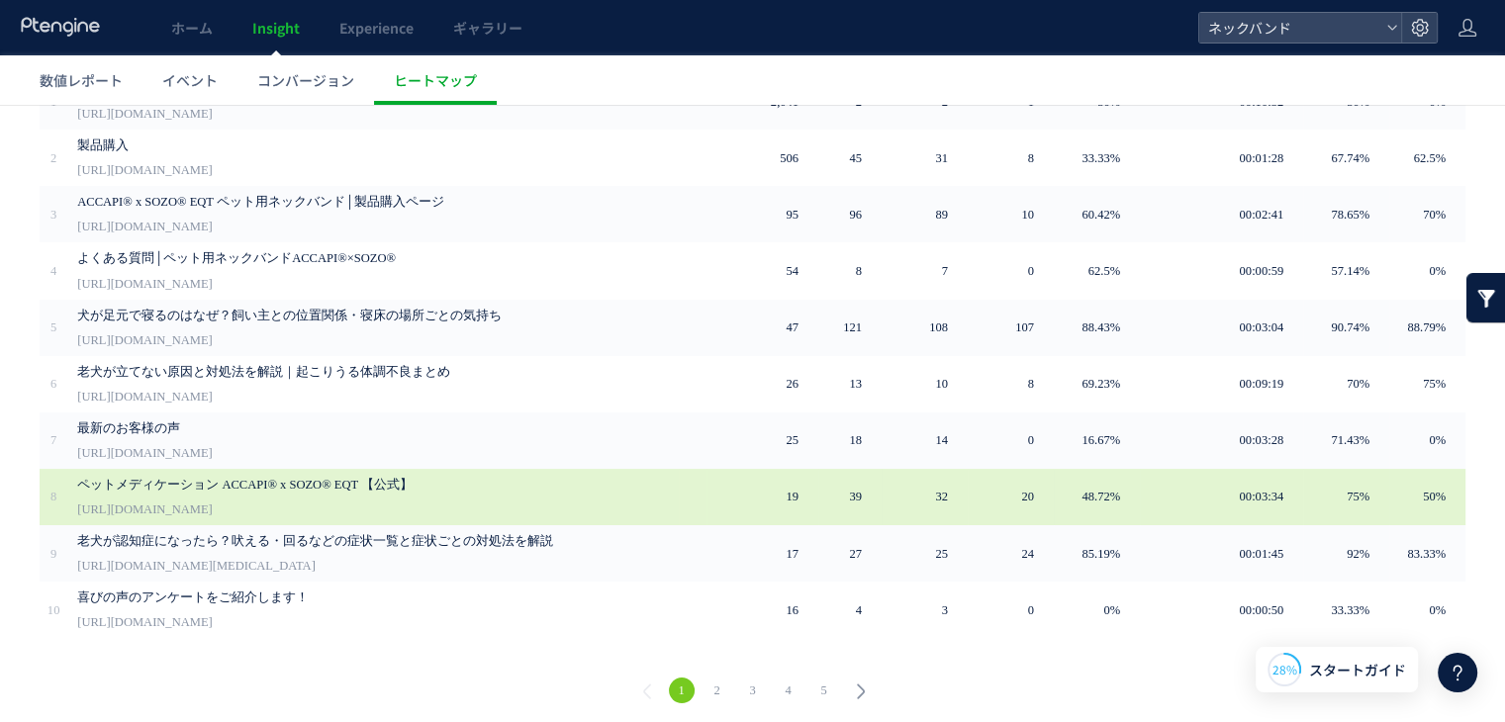
click at [404, 496] on div "ペットメディケーション ACCAPI® x SOZO® EQT 【公式】 [URL][DOMAIN_NAME]" at bounding box center [377, 497] width 601 height 56
